Goal: Book appointment/travel/reservation

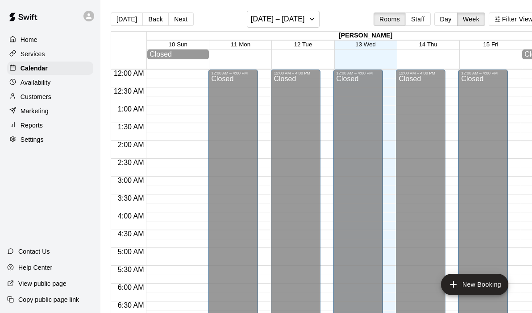
scroll to position [497, 0]
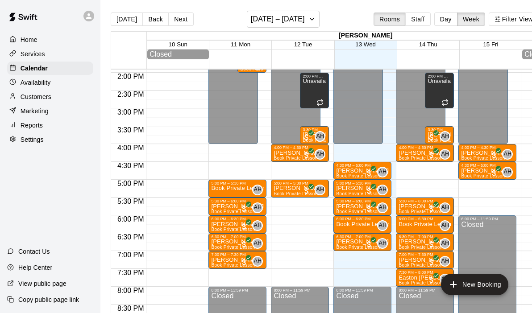
click at [363, 263] on div "12:00 AM – 4:00 PM Closed 4:30 PM – 5:00 PM [PERSON_NAME] [PERSON_NAME] Book Pr…" at bounding box center [363, 1] width 58 height 857
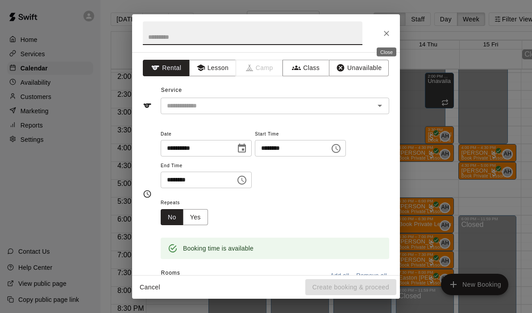
click at [386, 31] on icon "Close" at bounding box center [386, 33] width 9 height 9
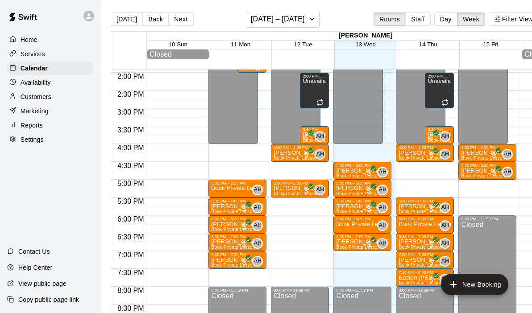
click at [358, 148] on div "12:00 AM – 4:00 PM Closed 4:30 PM – 5:00 PM [PERSON_NAME] [PERSON_NAME] Book Pr…" at bounding box center [363, 1] width 58 height 857
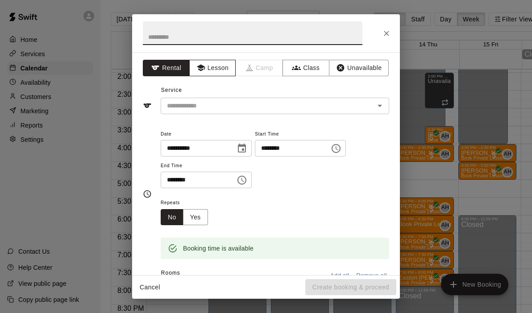
click at [220, 73] on button "Lesson" at bounding box center [212, 68] width 47 height 17
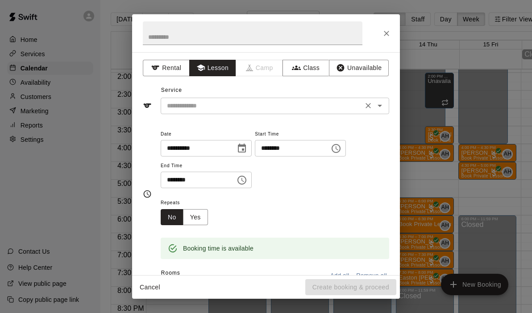
click at [382, 104] on icon "Open" at bounding box center [380, 105] width 11 height 11
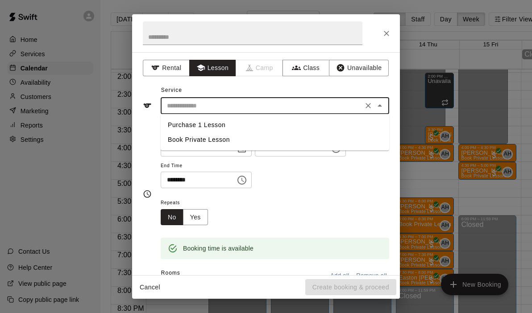
click at [190, 133] on li "Book Private Lesson" at bounding box center [275, 140] width 229 height 15
type input "**********"
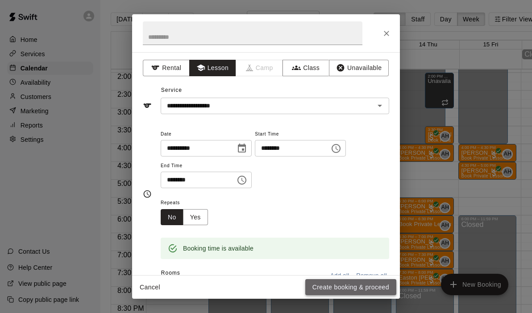
click at [328, 288] on button "Create booking & proceed" at bounding box center [350, 288] width 91 height 17
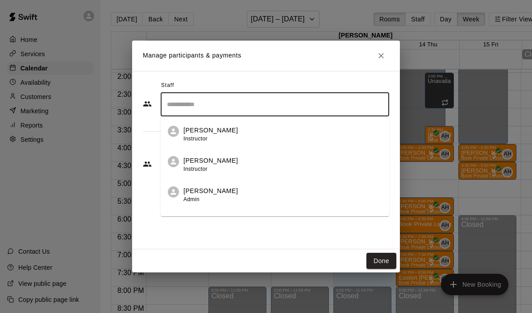
click at [242, 108] on input "Search staff" at bounding box center [275, 105] width 221 height 16
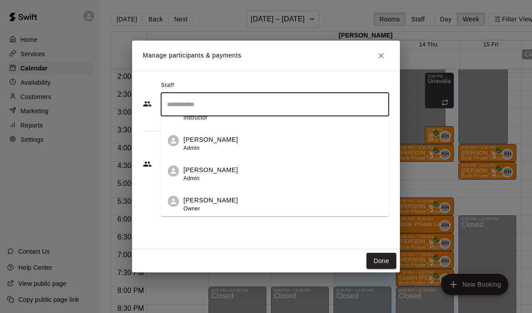
click at [200, 198] on p "[PERSON_NAME]" at bounding box center [211, 200] width 54 height 9
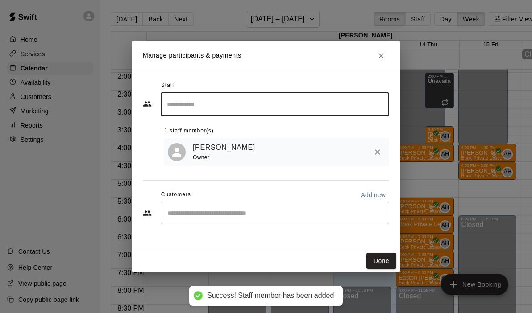
click at [200, 223] on div "​" at bounding box center [275, 213] width 229 height 22
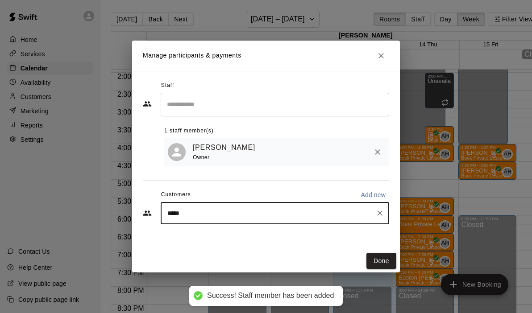
type input "******"
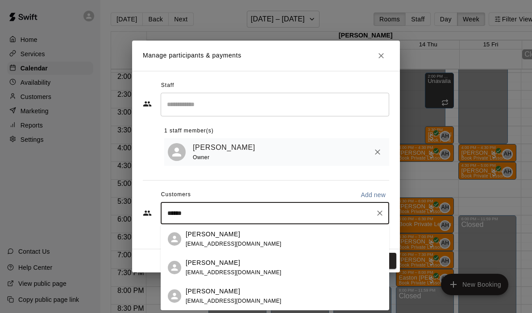
click at [210, 263] on p "[PERSON_NAME]" at bounding box center [213, 263] width 54 height 9
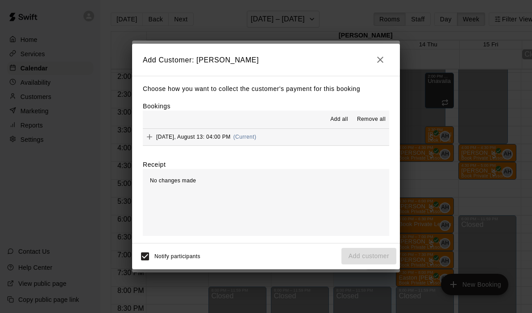
click at [301, 136] on button "[DATE], August 13: 04:00 PM (Current)" at bounding box center [266, 137] width 246 height 17
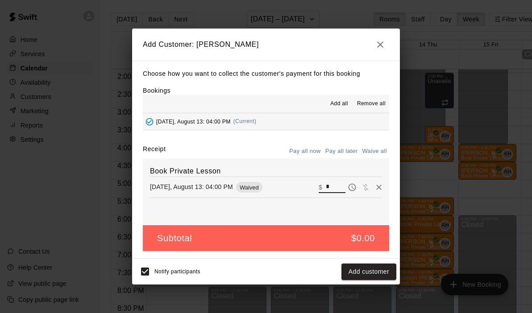
click at [337, 188] on input "*" at bounding box center [336, 188] width 20 height 12
type input "**"
click at [382, 278] on button "Checkout" at bounding box center [376, 272] width 42 height 17
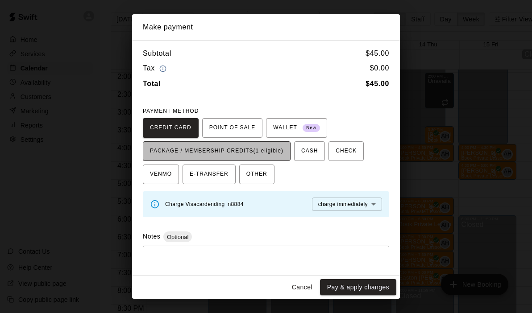
click at [267, 149] on span "PACKAGE / MEMBERSHIP CREDITS (1 eligible)" at bounding box center [217, 151] width 134 height 14
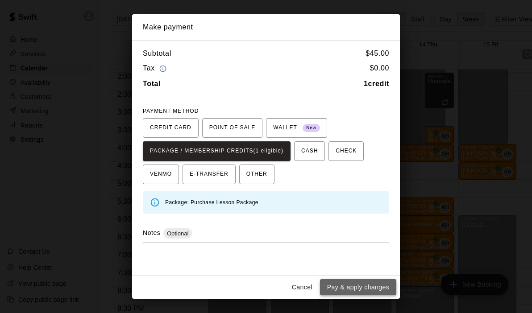
click at [348, 289] on button "Pay & apply changes" at bounding box center [358, 288] width 76 height 17
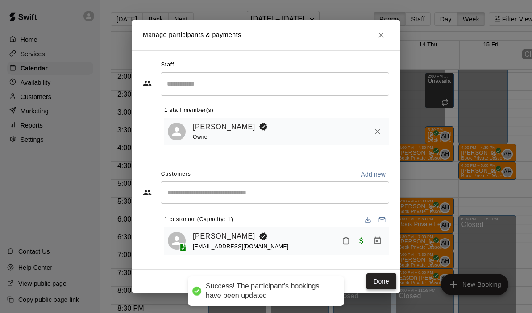
click at [369, 287] on button "Done" at bounding box center [382, 282] width 30 height 17
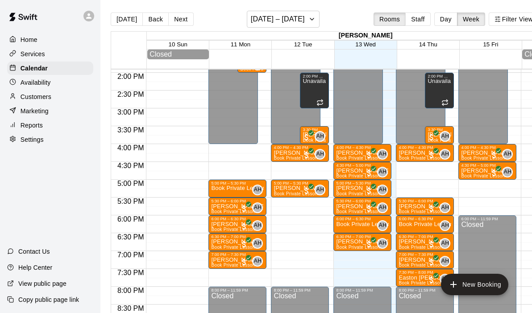
click at [421, 166] on div "12:00 AM – 4:00 PM Closed 4:00 PM – 4:30 PM [PERSON_NAME] Book Private Lesson A…" at bounding box center [425, 1] width 58 height 857
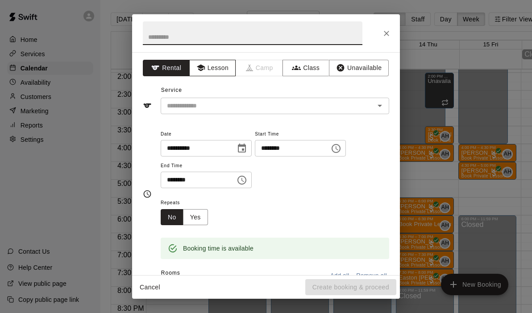
click at [215, 72] on button "Lesson" at bounding box center [212, 68] width 47 height 17
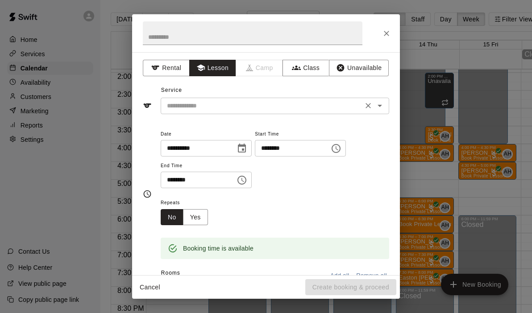
click at [382, 108] on icon "Open" at bounding box center [380, 105] width 11 height 11
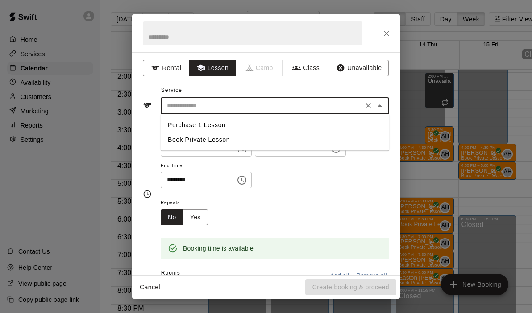
click at [177, 144] on li "Book Private Lesson" at bounding box center [275, 140] width 229 height 15
type input "**********"
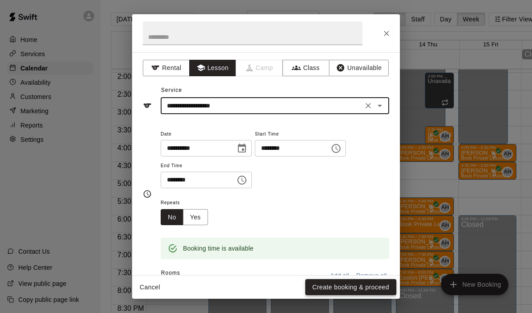
click at [338, 292] on button "Create booking & proceed" at bounding box center [350, 288] width 91 height 17
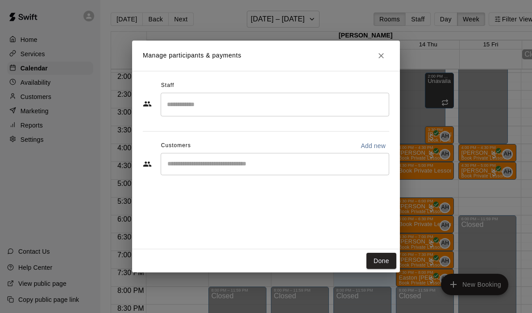
click at [233, 113] on div "​" at bounding box center [275, 105] width 229 height 24
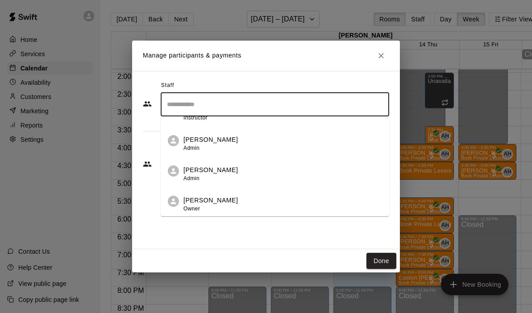
click at [200, 209] on span "Owner" at bounding box center [192, 209] width 17 height 6
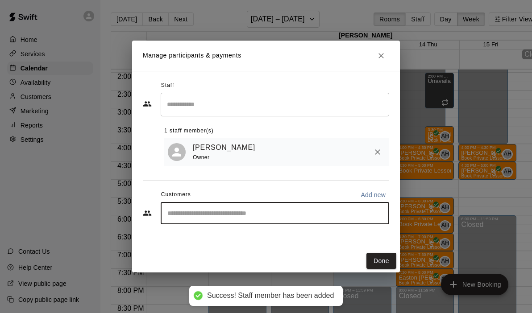
click at [201, 212] on input "Start typing to search customers..." at bounding box center [275, 213] width 221 height 9
type input "****"
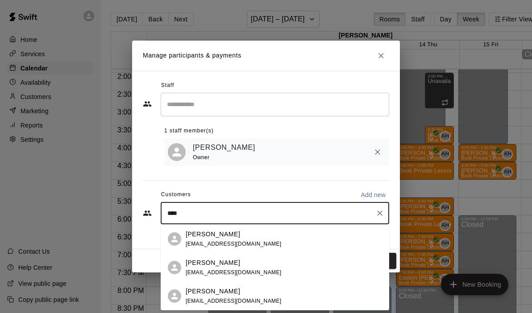
click at [209, 259] on p "[PERSON_NAME]" at bounding box center [213, 263] width 54 height 9
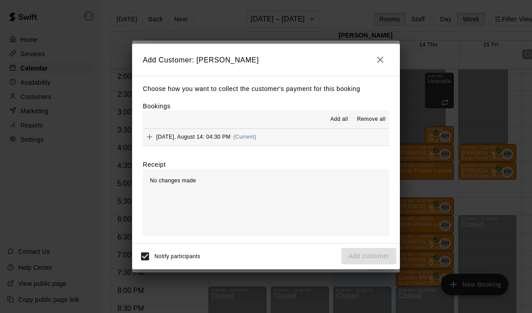
click at [280, 136] on button "[DATE], August 14: 04:30 PM (Current)" at bounding box center [266, 137] width 246 height 17
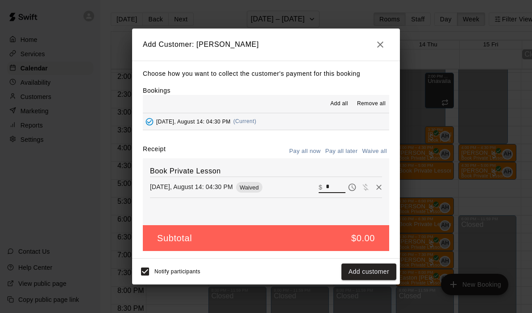
click at [336, 188] on input "*" at bounding box center [336, 188] width 20 height 12
type input "**"
click at [374, 275] on button "Checkout" at bounding box center [376, 272] width 42 height 17
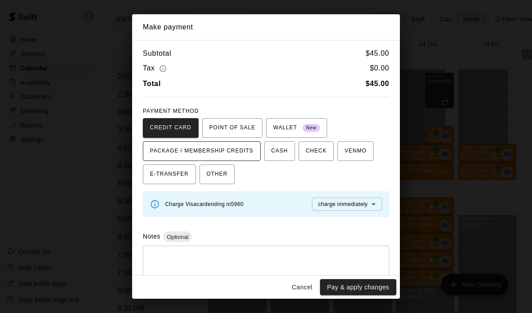
click at [234, 154] on span "PACKAGE / MEMBERSHIP CREDITS" at bounding box center [202, 151] width 104 height 14
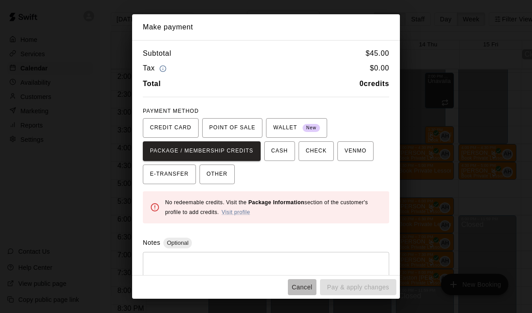
click at [311, 283] on button "Cancel" at bounding box center [302, 288] width 29 height 17
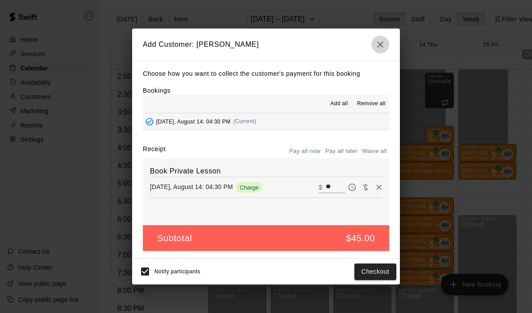
click at [382, 46] on icon "button" at bounding box center [380, 45] width 6 height 6
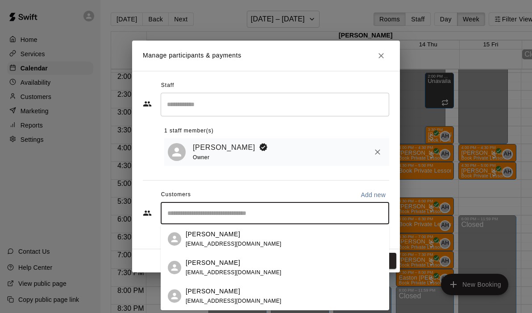
click at [285, 217] on input "Start typing to search customers..." at bounding box center [275, 213] width 221 height 9
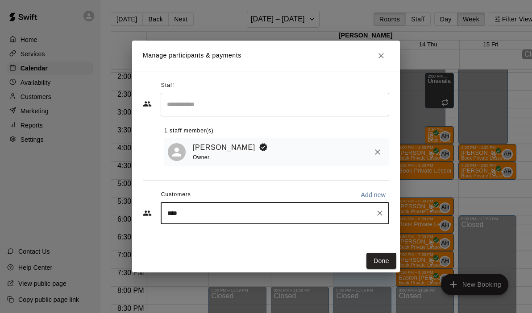
type input "*****"
click at [271, 237] on div "[PERSON_NAME] [EMAIL_ADDRESS][DOMAIN_NAME]" at bounding box center [284, 239] width 196 height 19
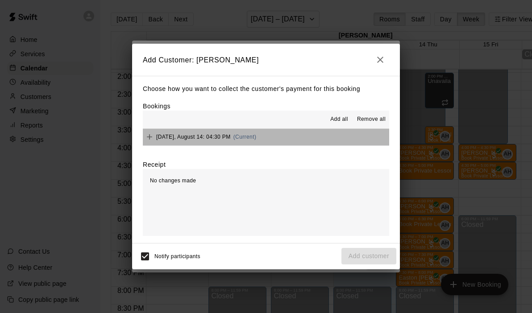
click at [302, 139] on button "[DATE], August 14: 04:30 PM (Current)" at bounding box center [266, 137] width 246 height 17
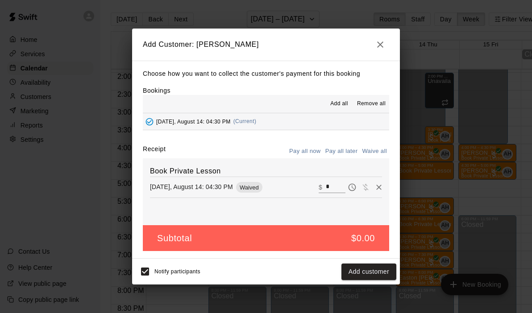
click at [332, 185] on input "*" at bounding box center [336, 188] width 20 height 12
type input "**"
click at [383, 271] on button "Checkout" at bounding box center [376, 272] width 42 height 17
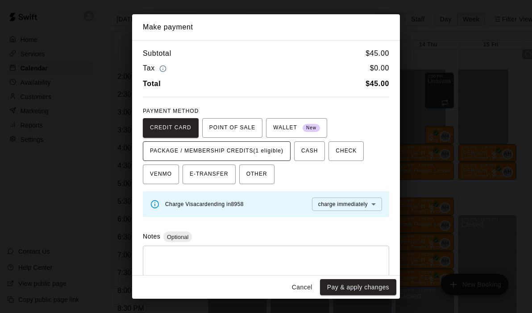
click at [255, 150] on span "PACKAGE / MEMBERSHIP CREDITS (1 eligible)" at bounding box center [217, 151] width 134 height 14
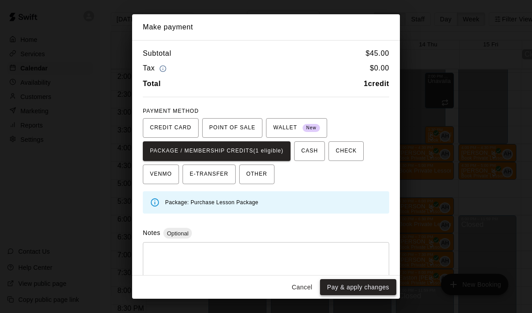
click at [355, 286] on button "Pay & apply changes" at bounding box center [358, 288] width 76 height 17
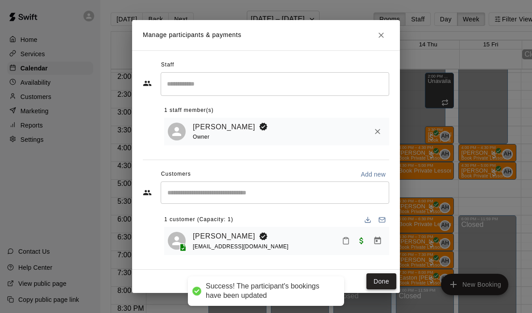
click at [371, 288] on button "Done" at bounding box center [382, 282] width 30 height 17
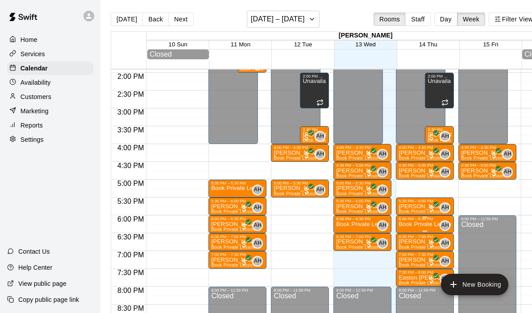
click at [420, 221] on div "6:00 PM – 6:30 PM" at bounding box center [425, 219] width 53 height 4
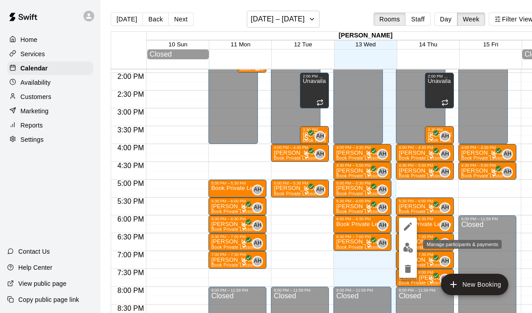
click at [403, 247] on img "edit" at bounding box center [408, 248] width 10 height 10
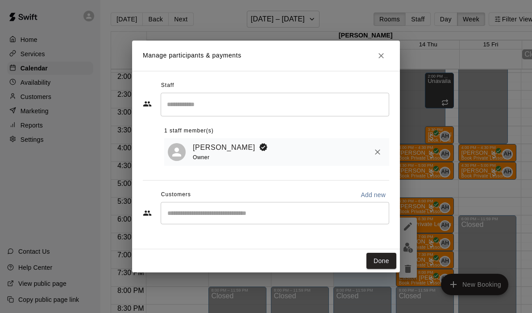
click at [213, 221] on div "​" at bounding box center [275, 213] width 229 height 22
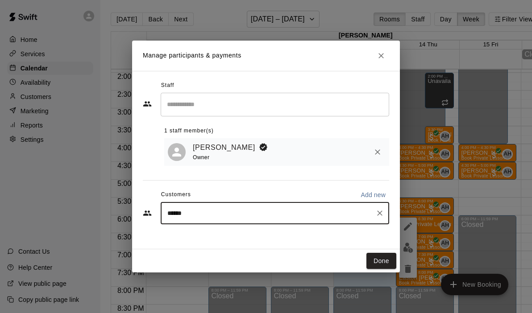
type input "*******"
click at [208, 246] on span "[EMAIL_ADDRESS][DOMAIN_NAME]" at bounding box center [234, 244] width 96 height 6
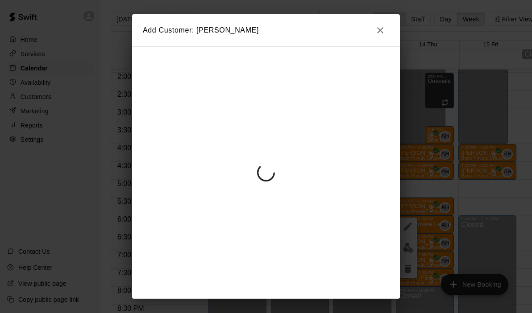
click at [382, 31] on div "Add Customer: [PERSON_NAME]" at bounding box center [266, 156] width 532 height 313
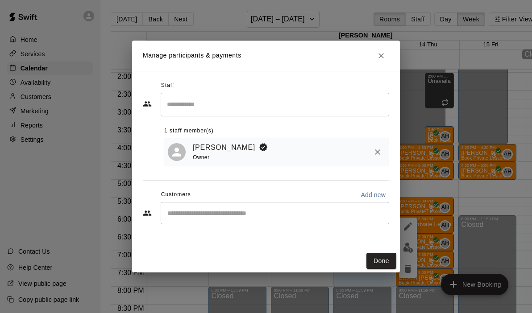
click at [379, 46] on h2 "Manage participants & payments" at bounding box center [266, 56] width 268 height 30
click at [383, 58] on icon "Close" at bounding box center [381, 55] width 9 height 9
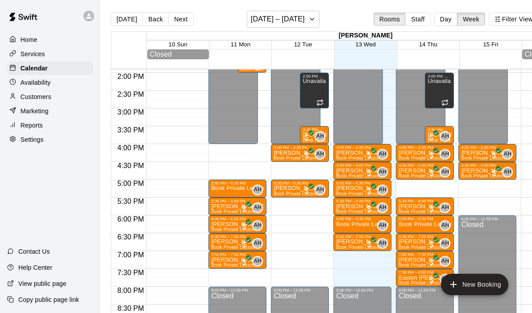
click at [55, 99] on div "Customers" at bounding box center [50, 96] width 86 height 13
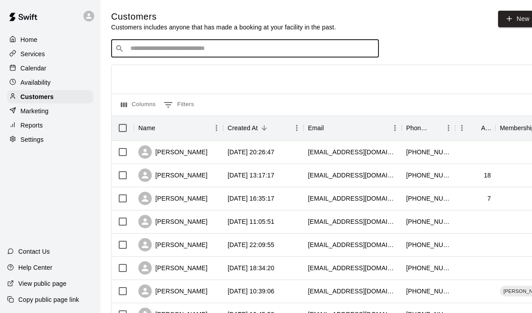
click at [134, 44] on input "Search customers by name or email" at bounding box center [251, 48] width 247 height 9
type input "*******"
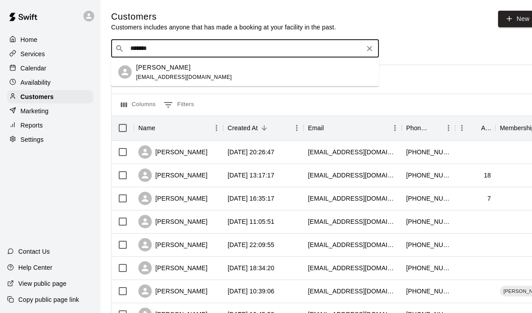
click at [157, 71] on p "[PERSON_NAME]" at bounding box center [163, 67] width 54 height 9
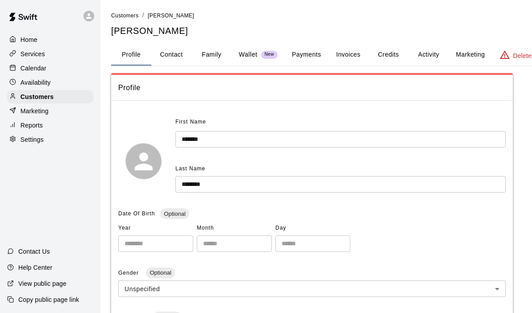
click at [433, 55] on button "Activity" at bounding box center [429, 54] width 40 height 21
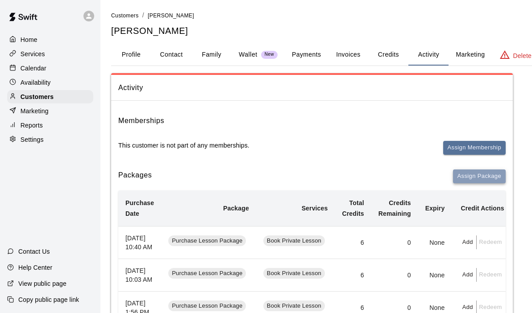
click at [482, 177] on button "Assign Package" at bounding box center [479, 177] width 53 height 14
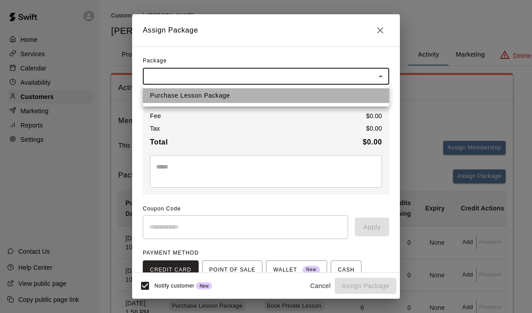
click at [223, 97] on li "Purchase Lesson Package" at bounding box center [266, 95] width 246 height 15
type input "**********"
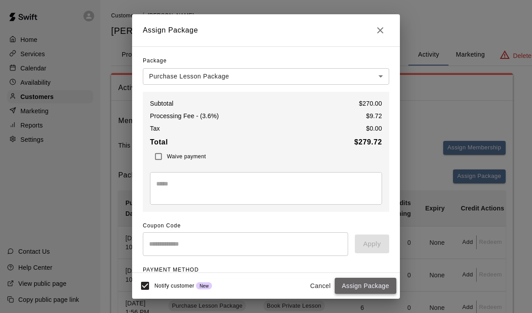
click at [354, 280] on button "Assign Package" at bounding box center [366, 286] width 62 height 17
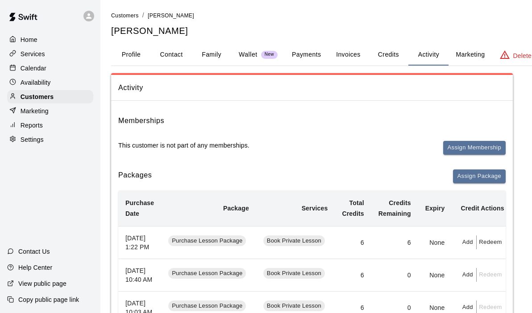
click at [38, 68] on p "Calendar" at bounding box center [34, 68] width 26 height 9
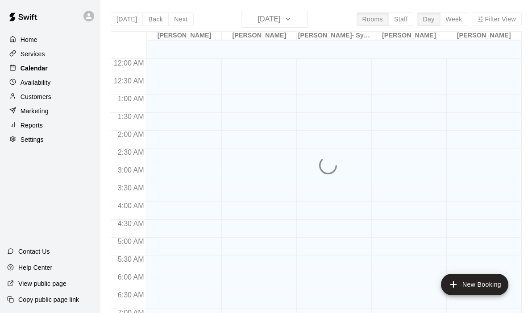
scroll to position [478, 0]
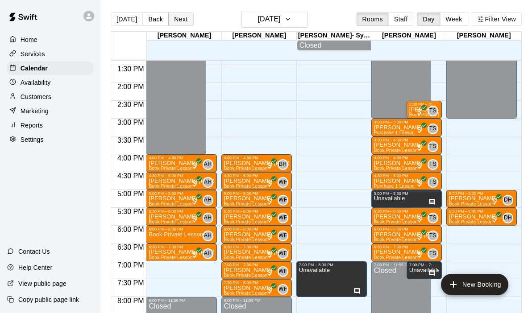
click at [189, 17] on button "Next" at bounding box center [180, 19] width 25 height 13
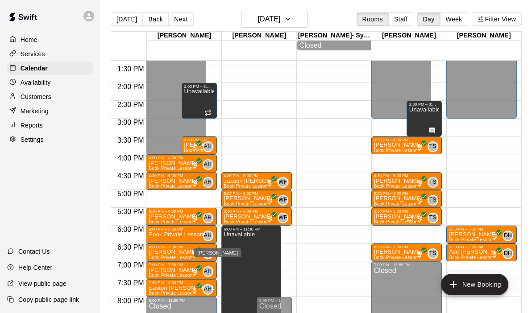
click at [207, 236] on span "AH" at bounding box center [208, 236] width 8 height 9
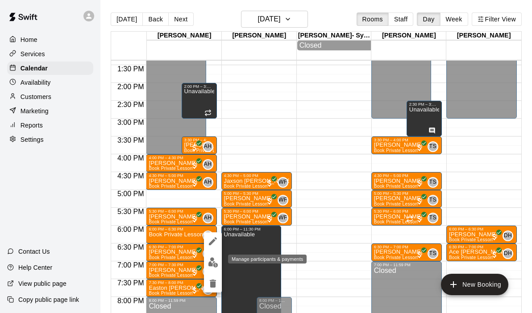
click at [214, 261] on img "edit" at bounding box center [213, 263] width 10 height 10
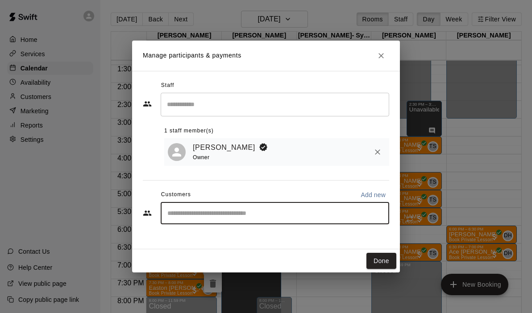
click at [209, 209] on input "Start typing to search customers..." at bounding box center [275, 213] width 221 height 9
type input "*******"
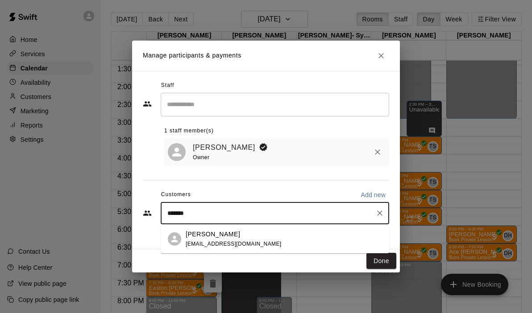
click at [205, 239] on div "[PERSON_NAME] [EMAIL_ADDRESS][DOMAIN_NAME]" at bounding box center [234, 239] width 96 height 19
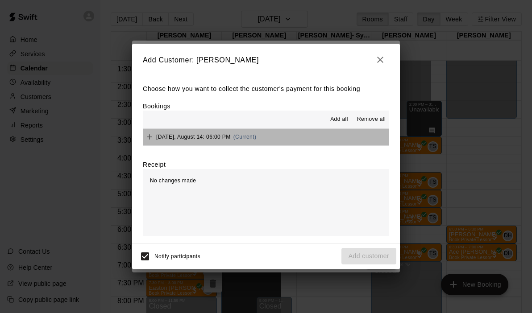
click at [299, 139] on button "[DATE], August 14: 06:00 PM (Current)" at bounding box center [266, 137] width 246 height 17
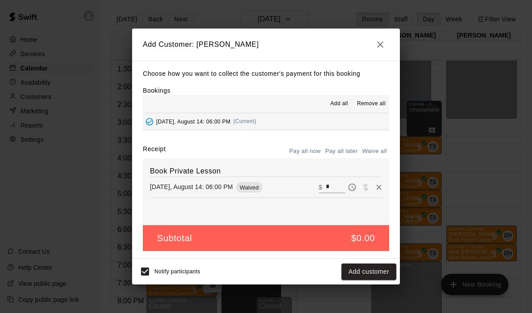
click at [337, 188] on input "*" at bounding box center [336, 188] width 20 height 12
type input "**"
click at [369, 274] on button "Checkout" at bounding box center [376, 272] width 42 height 17
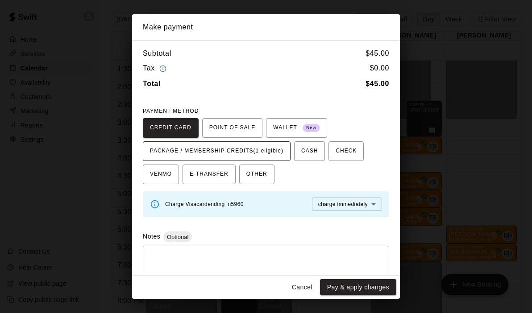
click at [265, 150] on span "PACKAGE / MEMBERSHIP CREDITS (1 eligible)" at bounding box center [217, 151] width 134 height 14
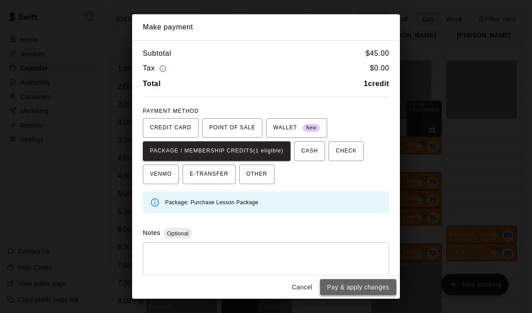
click at [333, 288] on button "Pay & apply changes" at bounding box center [358, 288] width 76 height 17
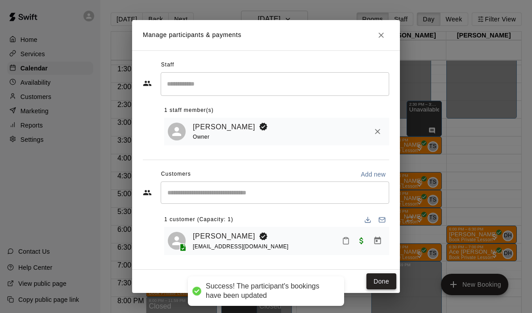
click at [389, 288] on button "Done" at bounding box center [382, 282] width 30 height 17
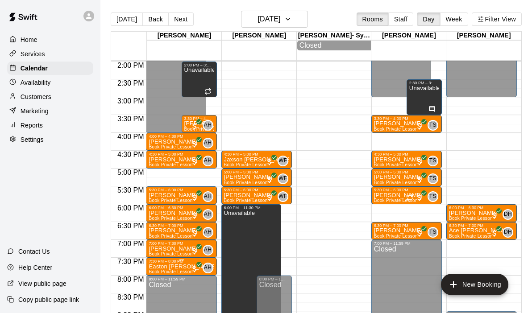
scroll to position [483, 0]
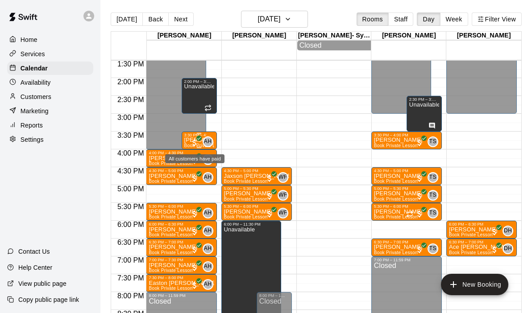
click at [191, 140] on span "All customers have paid" at bounding box center [194, 142] width 9 height 9
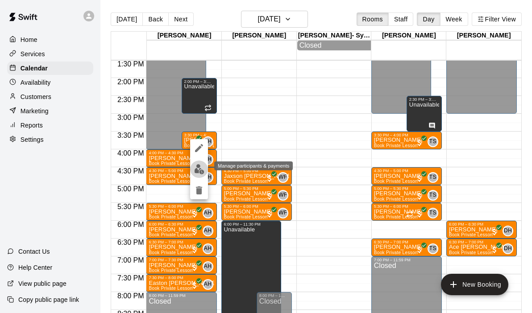
click at [200, 169] on img "edit" at bounding box center [199, 169] width 10 height 10
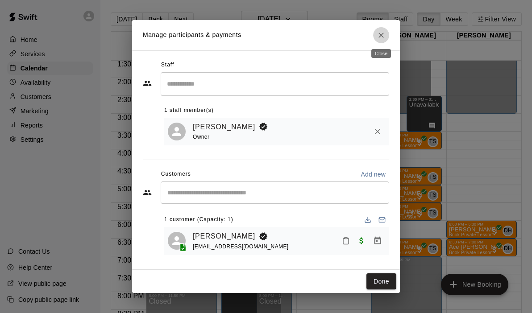
click at [386, 38] on button "Close" at bounding box center [381, 35] width 16 height 16
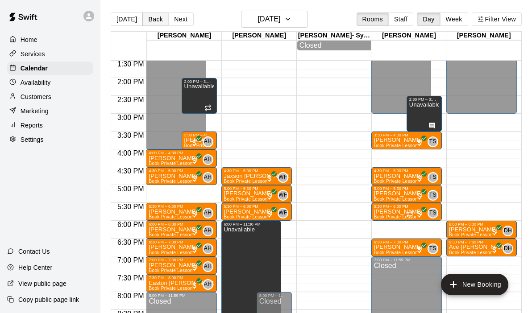
click at [151, 20] on button "Back" at bounding box center [155, 19] width 26 height 13
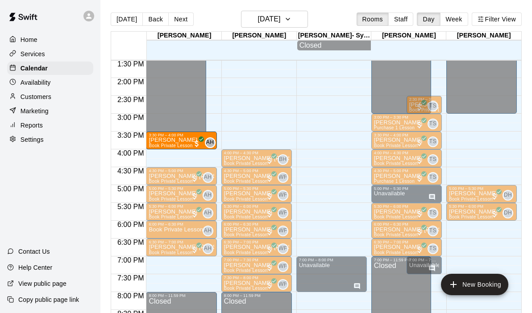
drag, startPoint x: 185, startPoint y: 156, endPoint x: 199, endPoint y: 139, distance: 21.3
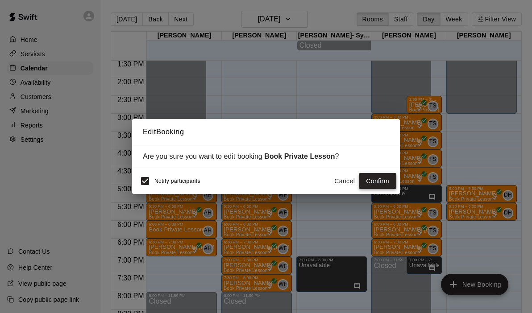
click at [384, 183] on button "Confirm" at bounding box center [378, 181] width 38 height 17
